Goal: Go to known website: Access a specific website the user already knows

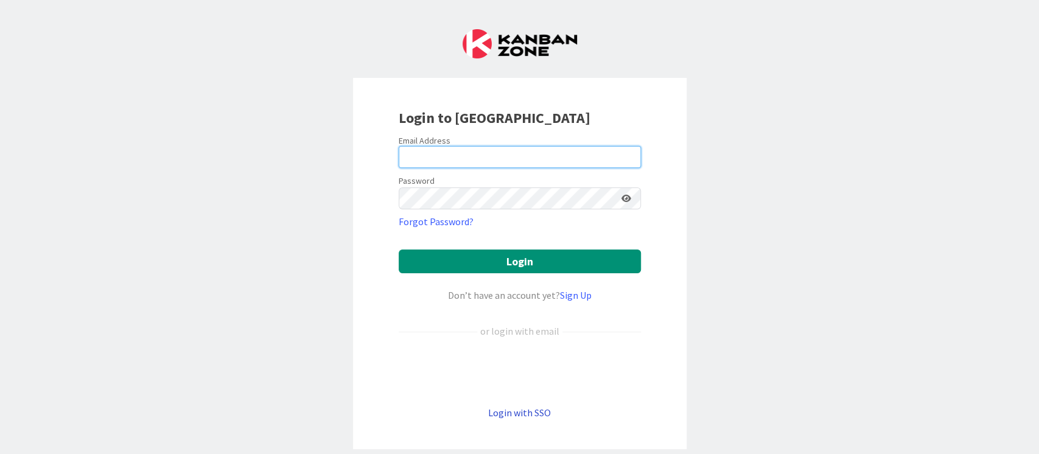
type input "ganesh"
click at [532, 378] on link "Login with SSO" at bounding box center [519, 413] width 63 height 12
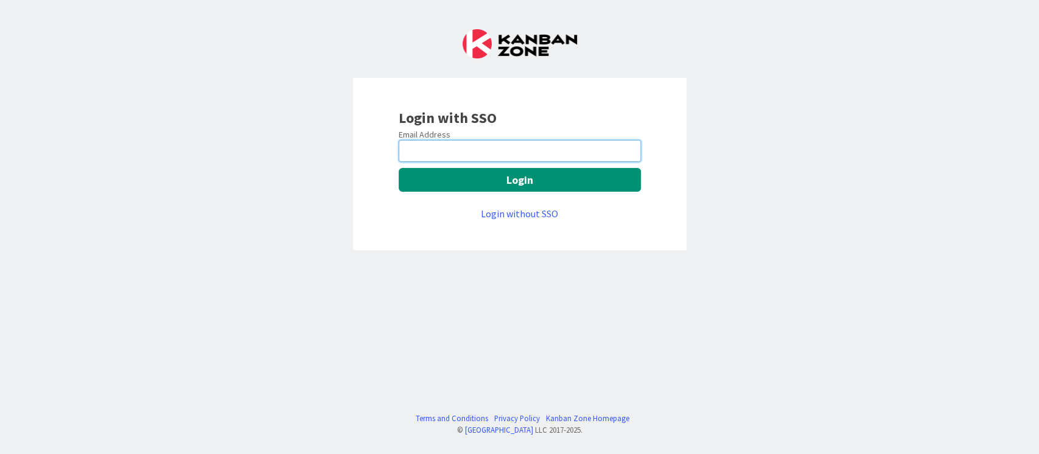
click at [498, 158] on input "email" at bounding box center [520, 151] width 242 height 22
type input "[PERSON_NAME][EMAIL_ADDRESS][PERSON_NAME][DOMAIN_NAME]"
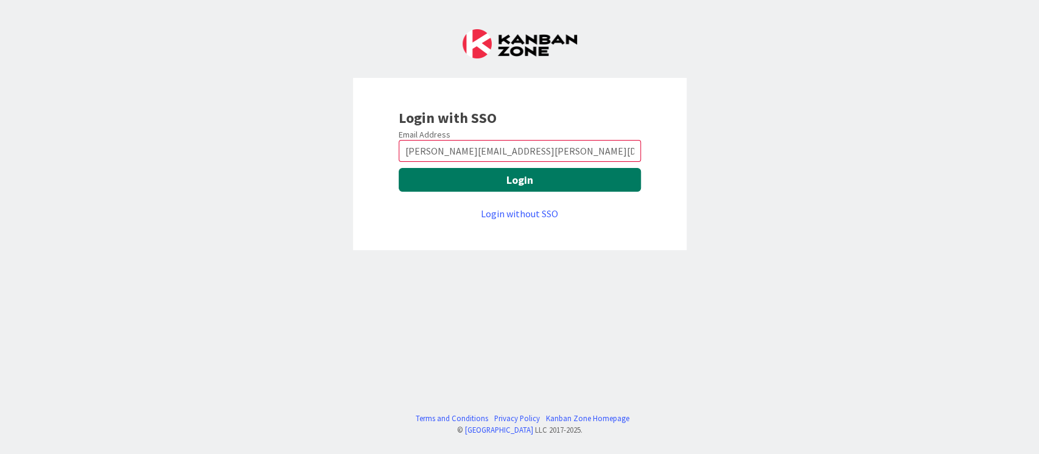
click at [541, 184] on button "Login" at bounding box center [520, 180] width 242 height 24
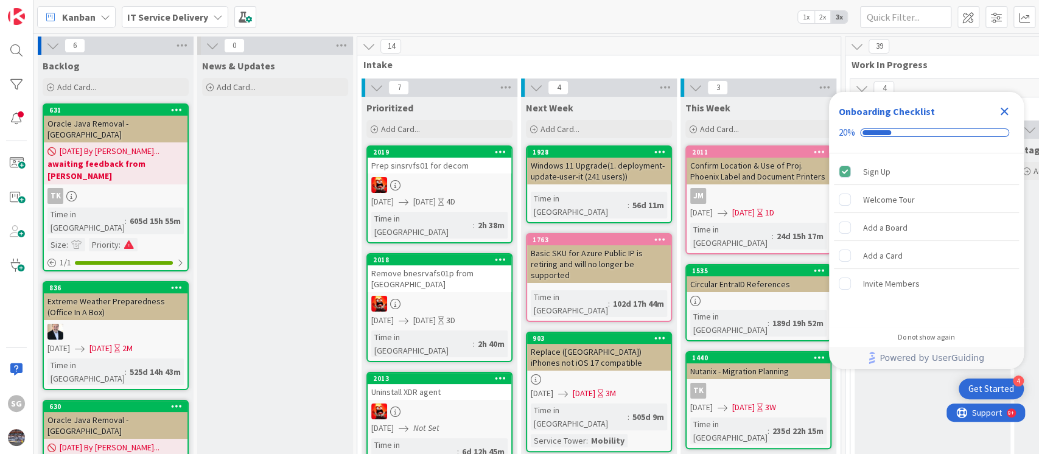
click at [1002, 117] on icon "Close Checklist" at bounding box center [1004, 111] width 15 height 15
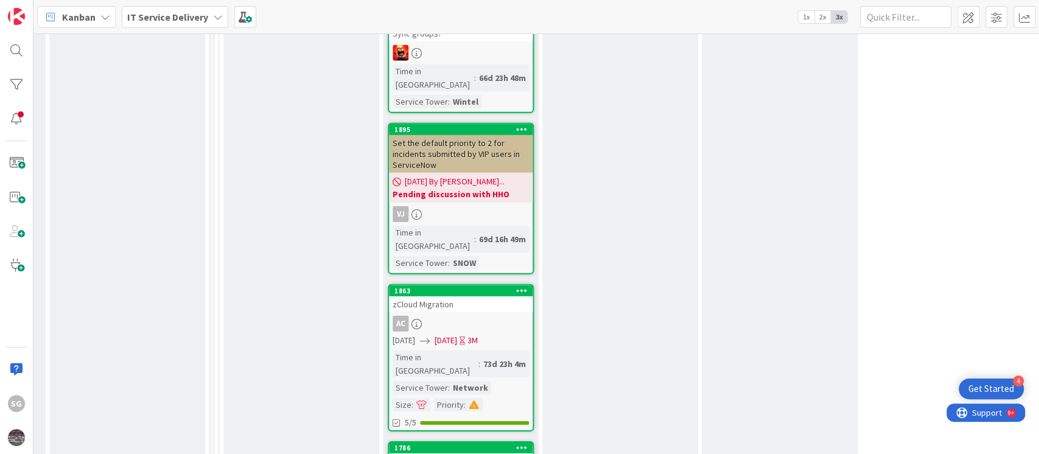
scroll to position [2435, 631]
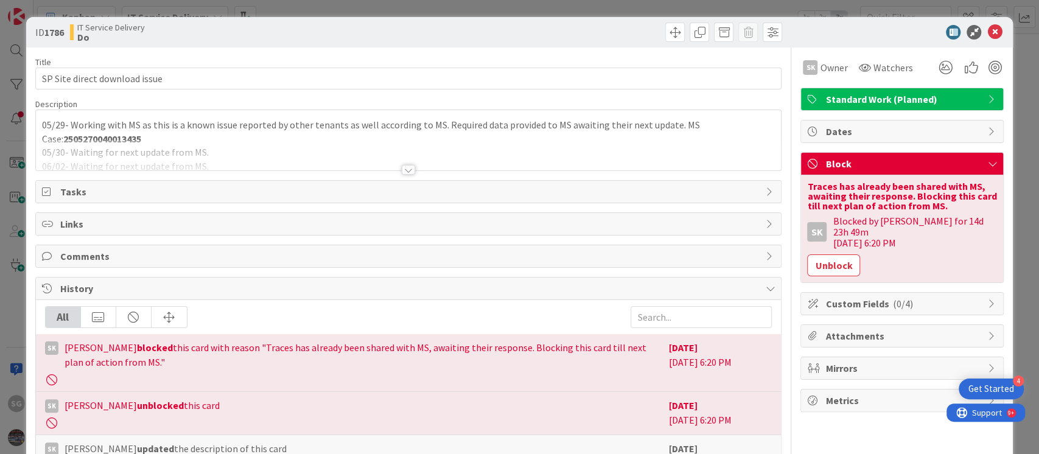
click at [402, 166] on div at bounding box center [408, 170] width 13 height 10
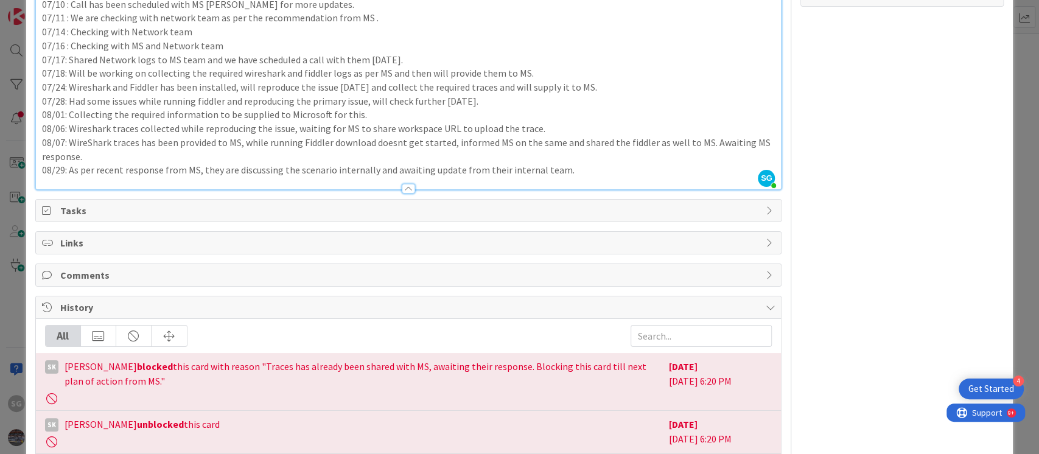
scroll to position [389, 0]
